Goal: Complete application form

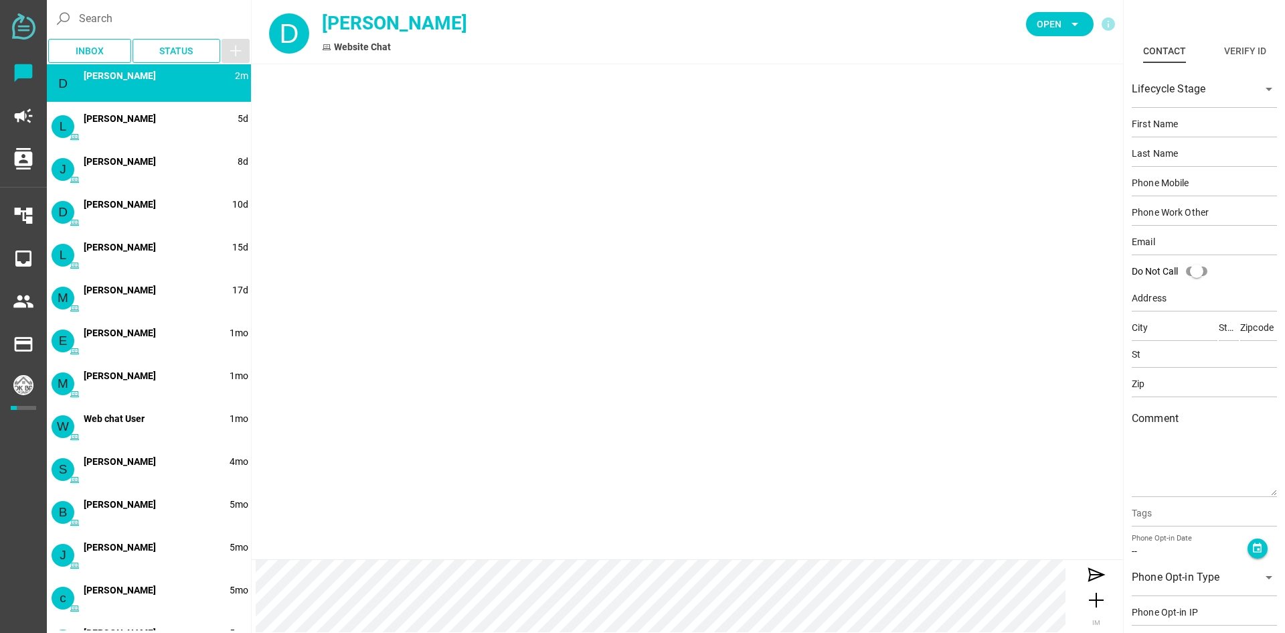
type input "[PERSON_NAME]"
type input "17472639091"
type input "[EMAIL_ADDRESS][DOMAIN_NAME]"
type input "[PERSON_NAME]"
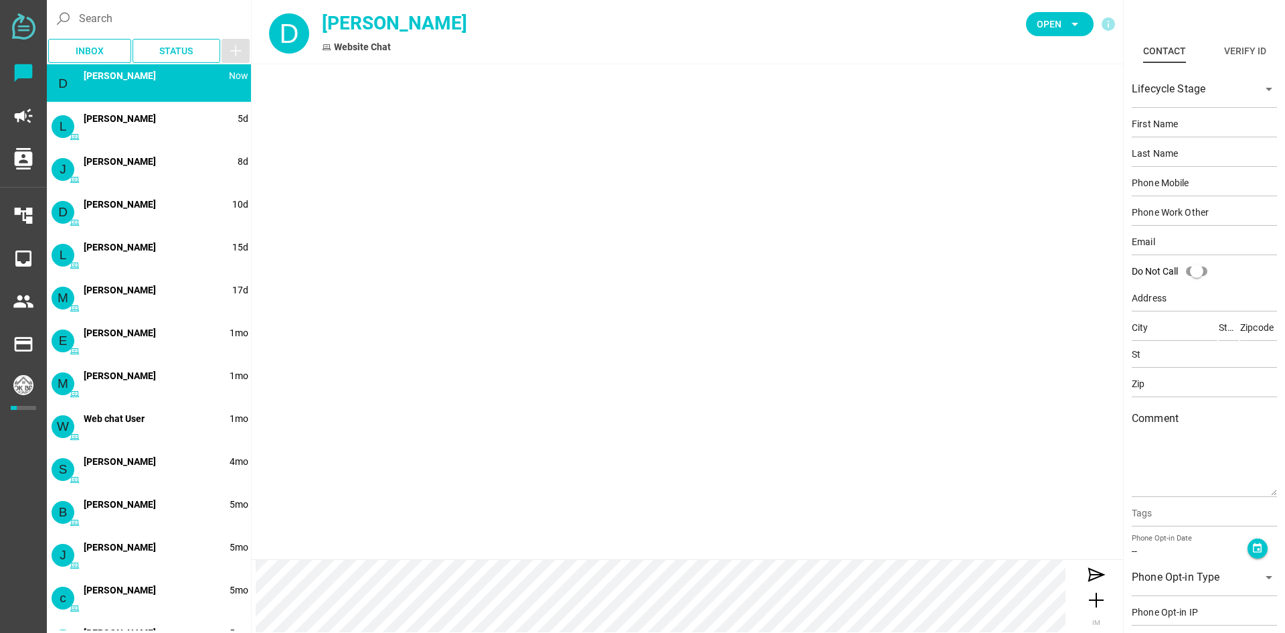
type input "[PERSON_NAME]"
type input "17472639091"
type input "[EMAIL_ADDRESS][DOMAIN_NAME]"
